Goal: Find specific page/section: Find specific page/section

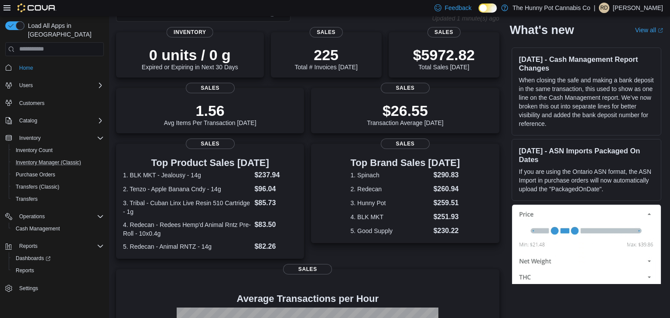
scroll to position [55, 0]
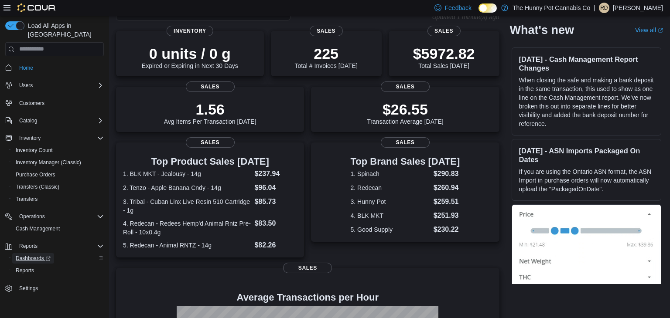
click at [38, 254] on span "Dashboards" at bounding box center [33, 258] width 35 height 10
click at [24, 267] on span "Reports" at bounding box center [25, 270] width 18 height 7
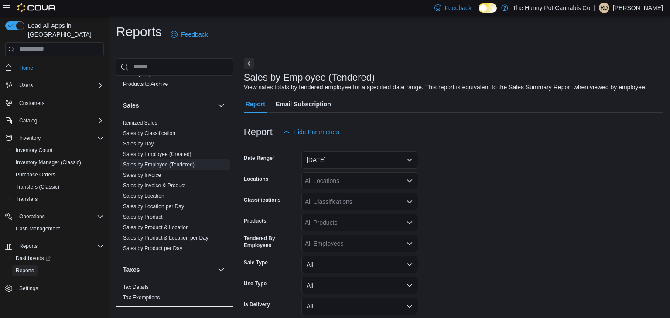
scroll to position [38, 0]
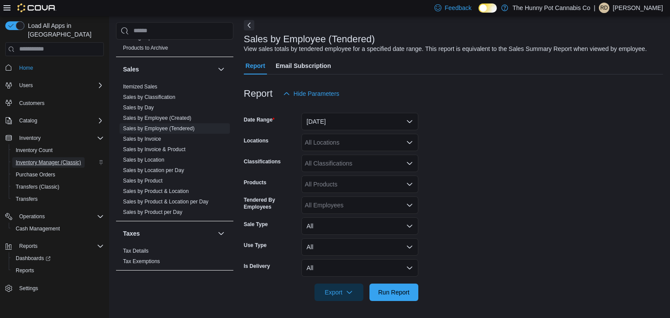
click at [39, 159] on span "Inventory Manager (Classic)" at bounding box center [48, 162] width 65 height 7
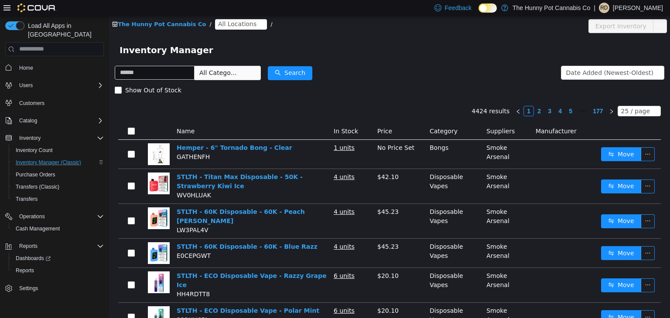
click at [653, 12] on p "Raquel Di Cresce" at bounding box center [638, 8] width 50 height 10
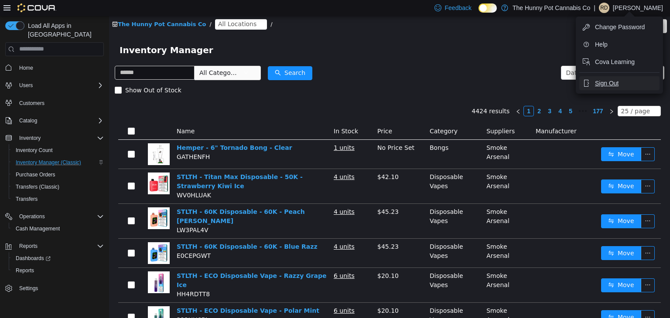
click at [615, 83] on span "Sign Out" at bounding box center [607, 83] width 24 height 9
